Goal: Complete application form

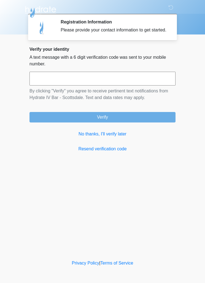
click at [144, 85] on input "text" at bounding box center [103, 79] width 146 height 14
type input "******"
click at [154, 122] on button "Verify" at bounding box center [103, 117] width 146 height 10
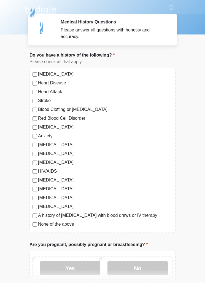
click at [49, 226] on label "None of the above" at bounding box center [105, 224] width 135 height 7
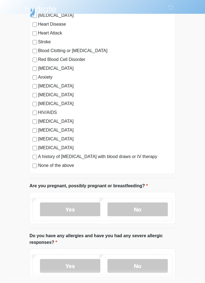
click at [151, 210] on label "No" at bounding box center [138, 210] width 60 height 14
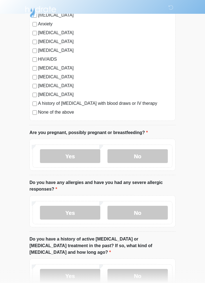
click at [153, 215] on label "No" at bounding box center [138, 213] width 60 height 14
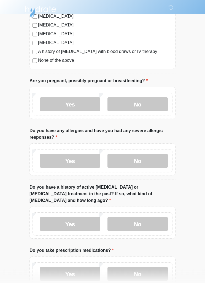
click at [152, 217] on label "No" at bounding box center [138, 224] width 60 height 14
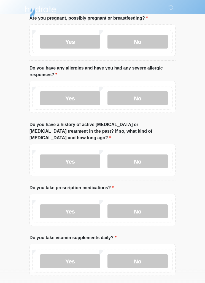
click at [150, 209] on label "No" at bounding box center [138, 211] width 60 height 14
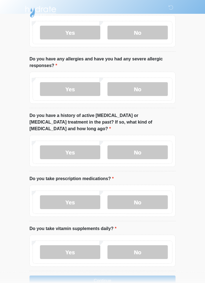
scroll to position [243, 0]
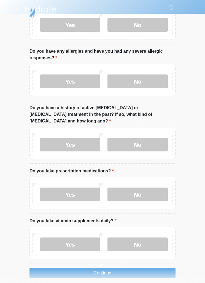
click at [63, 242] on label "Yes" at bounding box center [70, 244] width 60 height 14
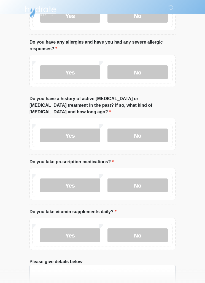
scroll to position [282, 0]
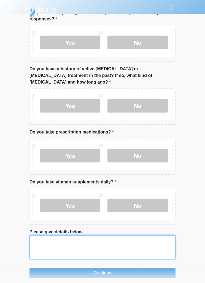
click at [142, 236] on textarea "Please give details below" at bounding box center [103, 247] width 146 height 24
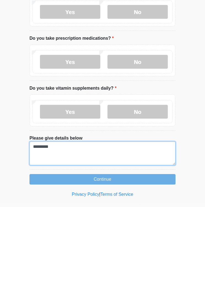
type textarea "*********"
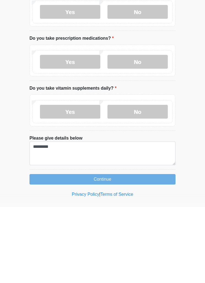
click at [155, 250] on button "Continue" at bounding box center [103, 255] width 146 height 10
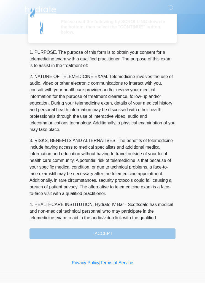
scroll to position [0, 0]
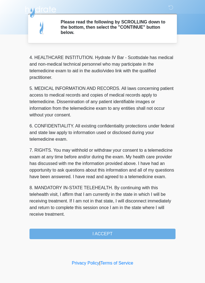
click at [148, 235] on button "I ACCEPT" at bounding box center [103, 234] width 146 height 10
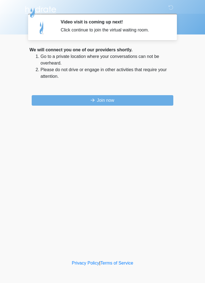
click at [114, 102] on button "Join now" at bounding box center [103, 100] width 142 height 10
